Goal: Transaction & Acquisition: Purchase product/service

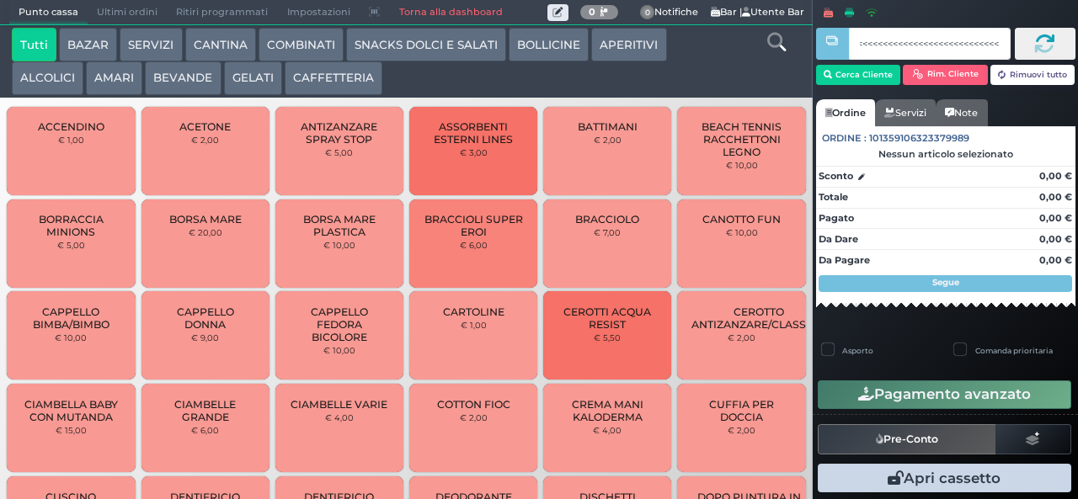
scroll to position [0, 274]
type input "<<<<<<<<<<<<<<<<<<<<<<<<<<<<<<<<<<<<<<<<<<<<<<<<<<<<<<<<<<<e0 3c be b9"
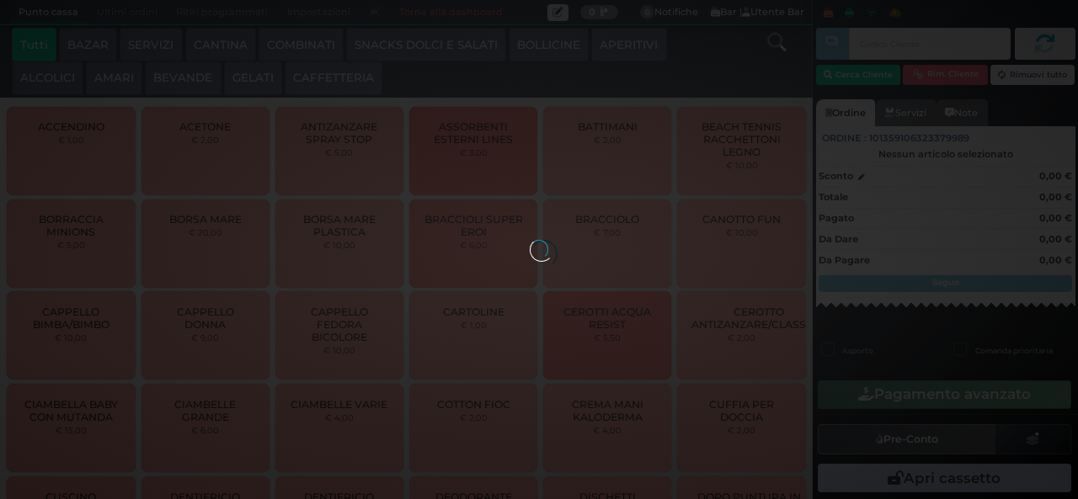
scroll to position [0, 0]
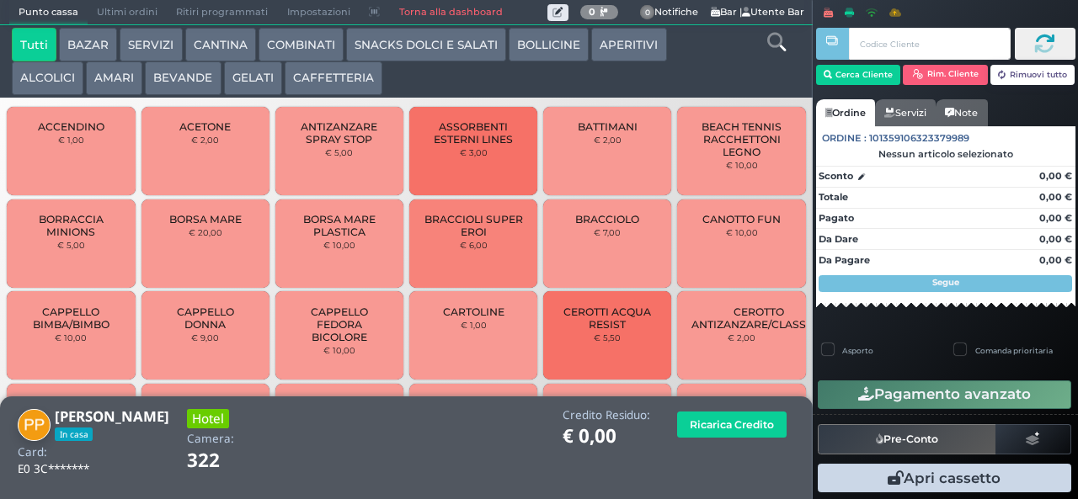
click at [779, 49] on icon at bounding box center [776, 42] width 19 height 19
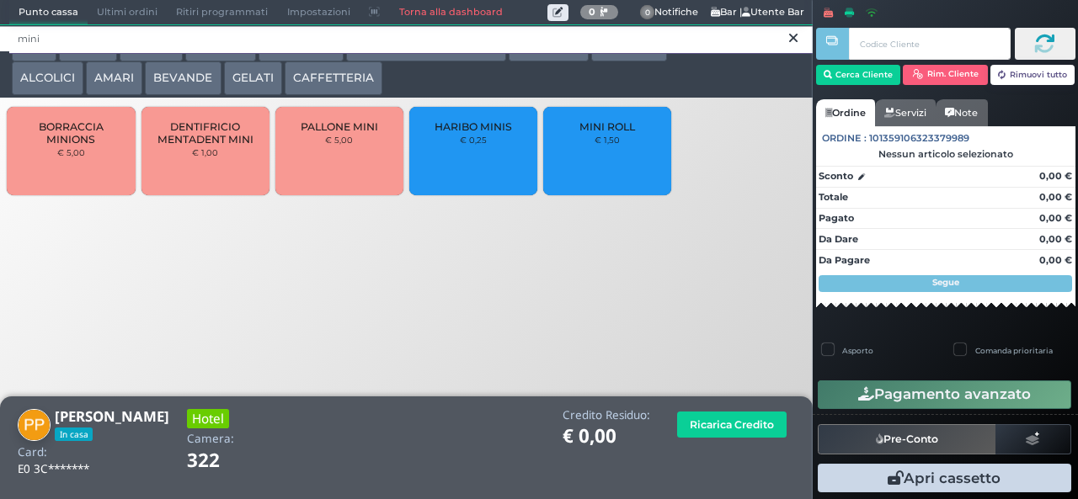
type input "mini"
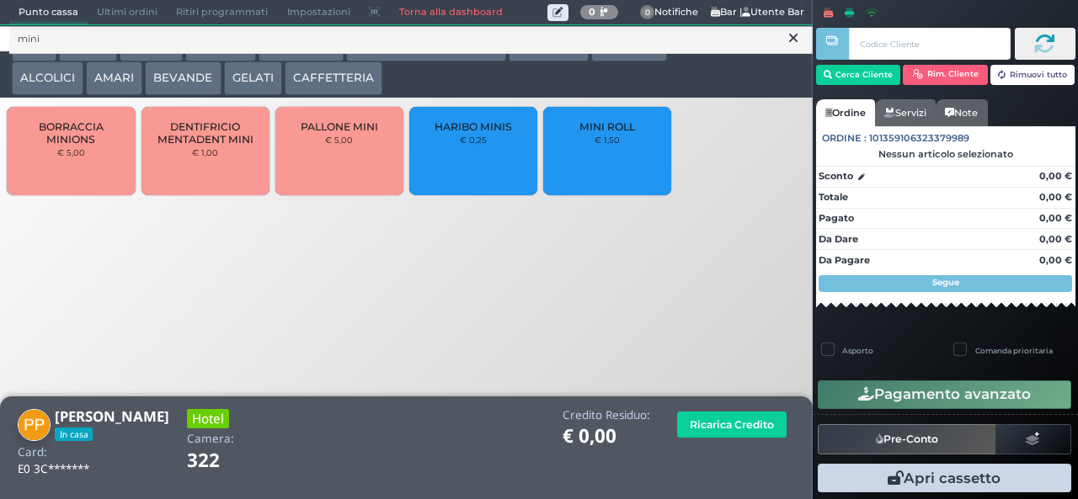
click at [612, 165] on div "MINI ROLL € 1,50" at bounding box center [607, 151] width 128 height 88
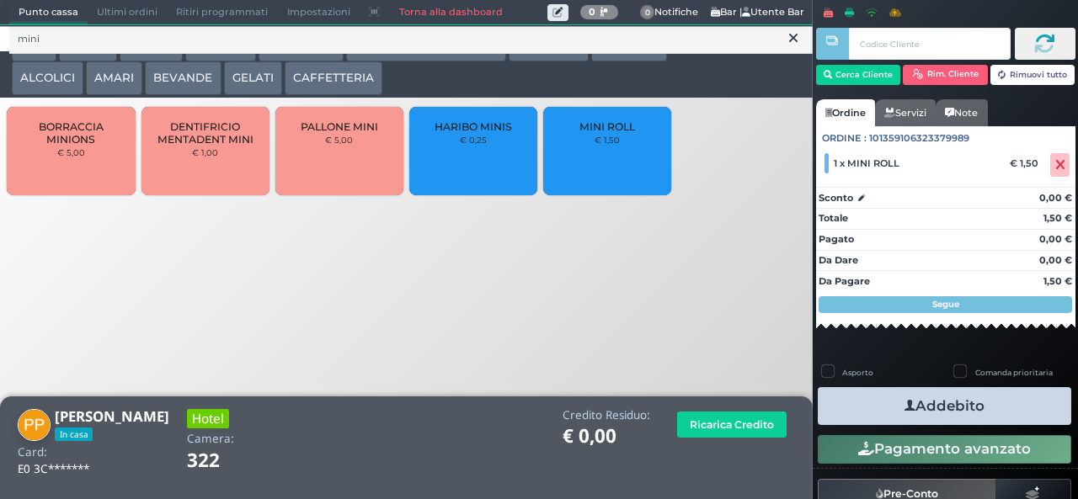
click at [1017, 408] on button "Addebito" at bounding box center [945, 406] width 254 height 38
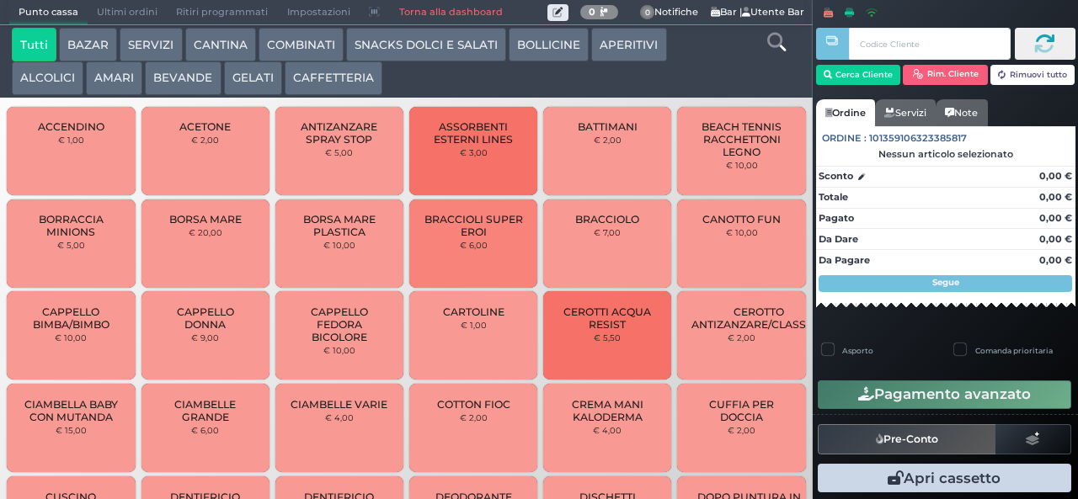
click at [304, 47] on button "COMBINATI" at bounding box center [301, 45] width 85 height 34
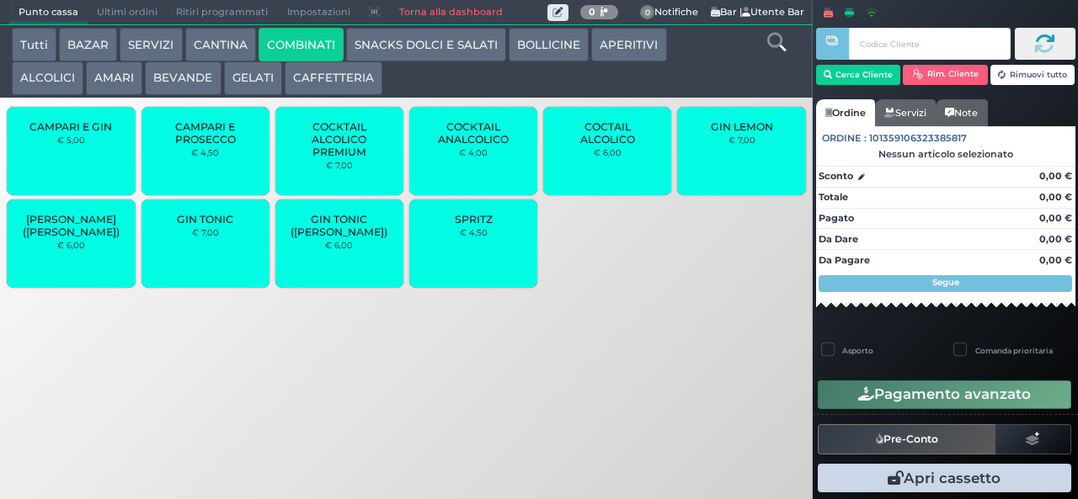
click at [772, 48] on icon at bounding box center [776, 42] width 19 height 19
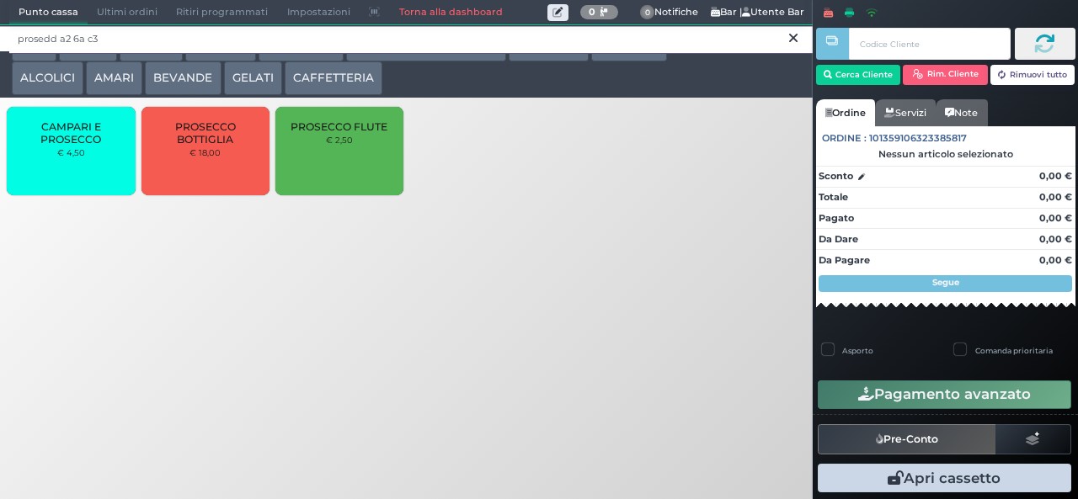
type input "prosedd a2 6a c3"
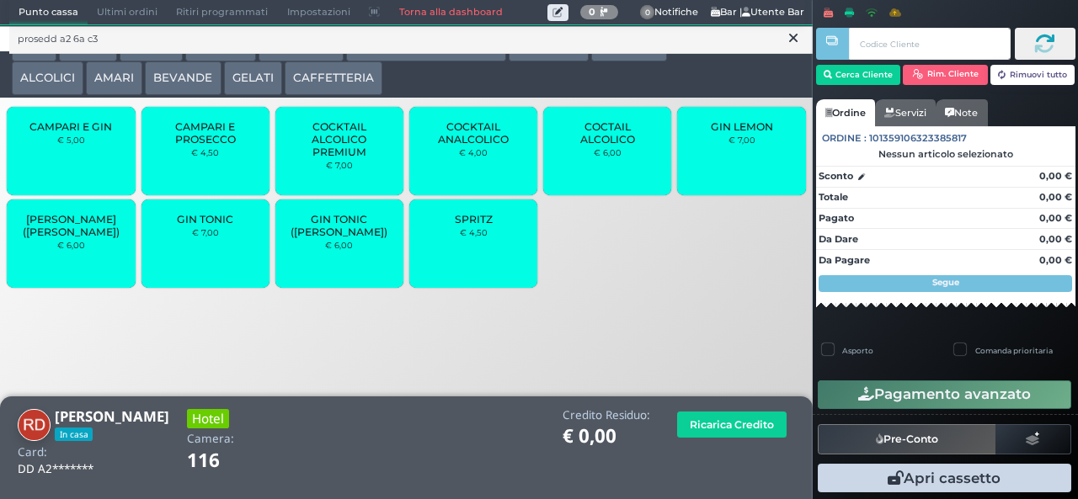
click at [793, 38] on icon at bounding box center [793, 37] width 8 height 17
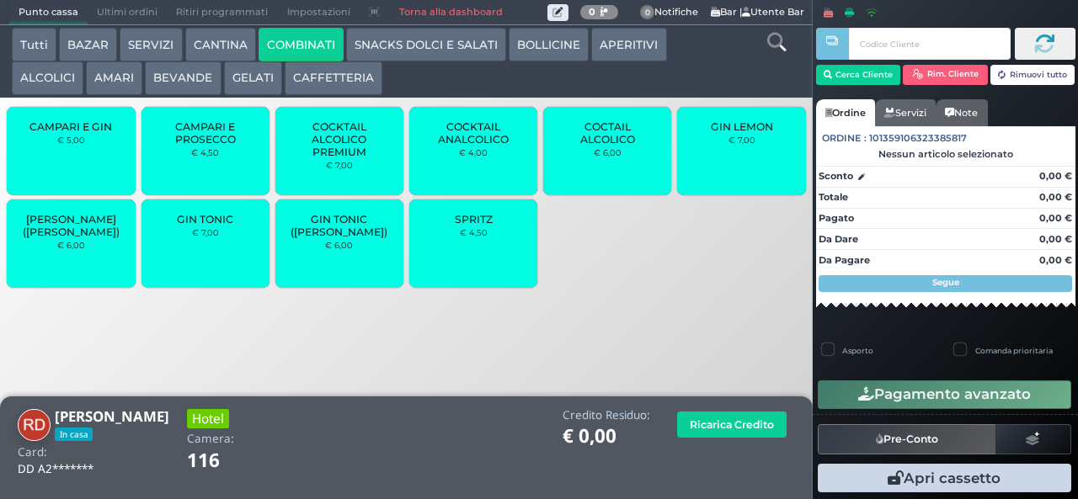
click at [776, 45] on icon at bounding box center [776, 42] width 19 height 19
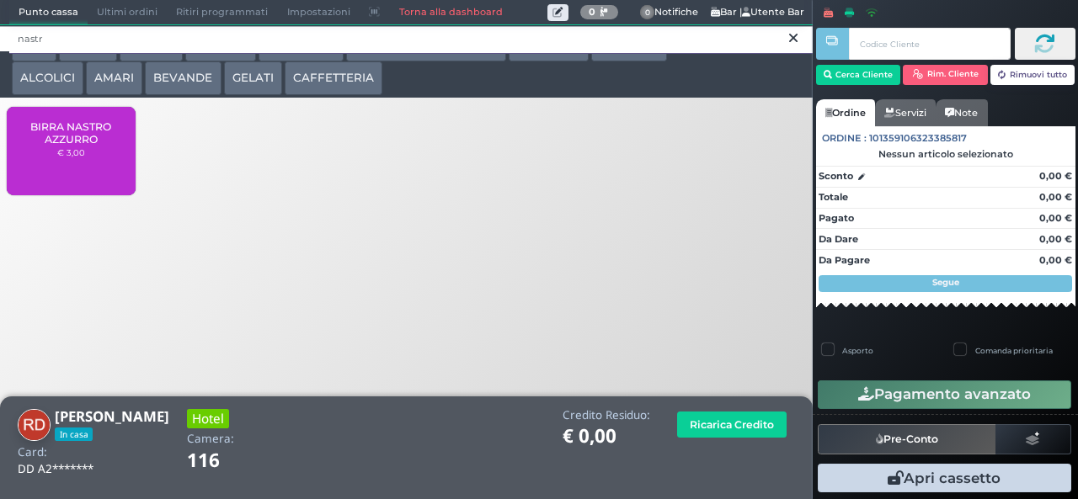
type input "nastr"
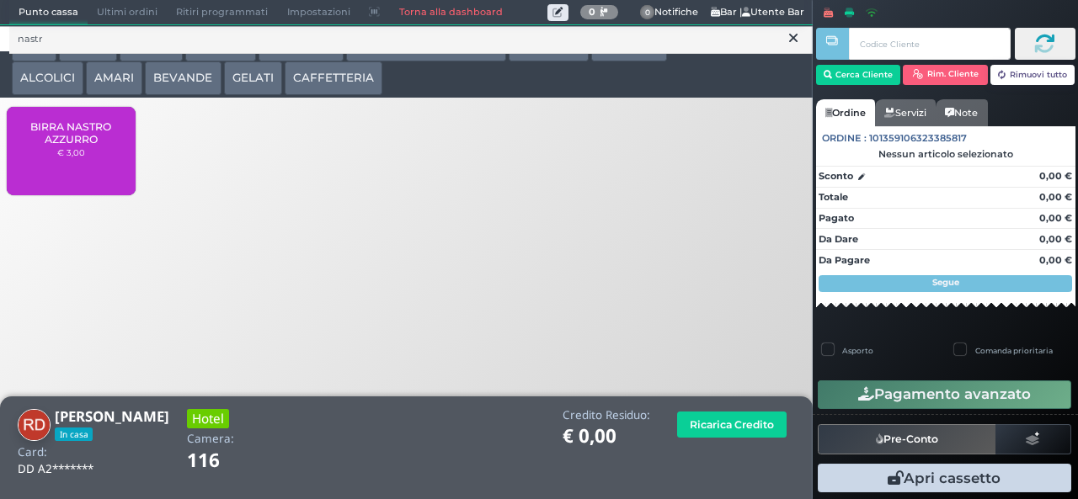
click at [91, 146] on span "BIRRA NASTRO AZZURRO" at bounding box center [71, 132] width 100 height 25
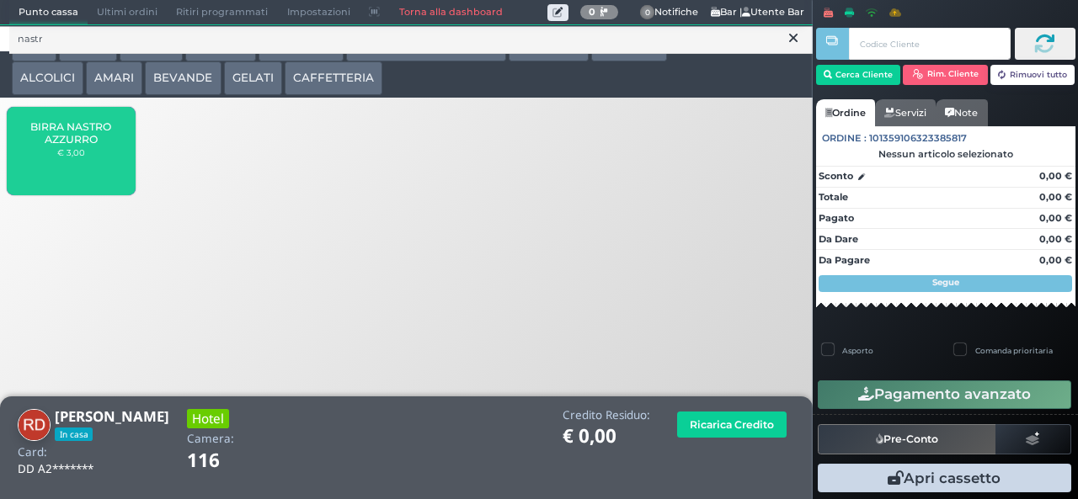
click at [94, 146] on span "BIRRA NASTRO AZZURRO" at bounding box center [71, 132] width 100 height 25
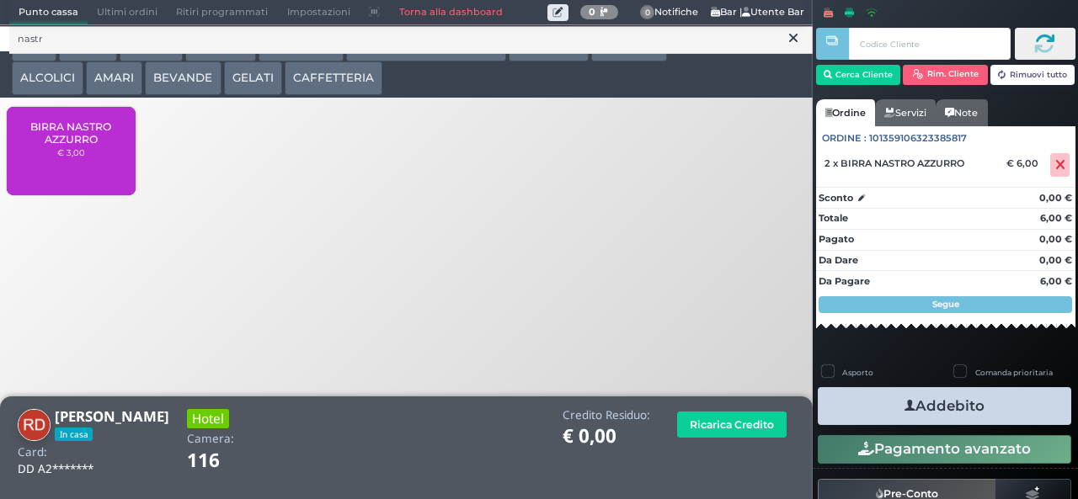
click at [1016, 419] on button "Addebito" at bounding box center [945, 406] width 254 height 38
